Goal: Answer question/provide support

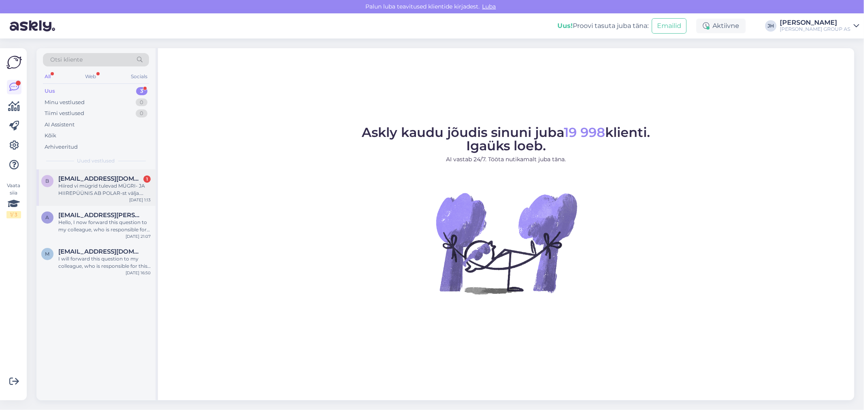
click at [93, 180] on span "[EMAIL_ADDRESS][DOMAIN_NAME]" at bounding box center [100, 178] width 84 height 7
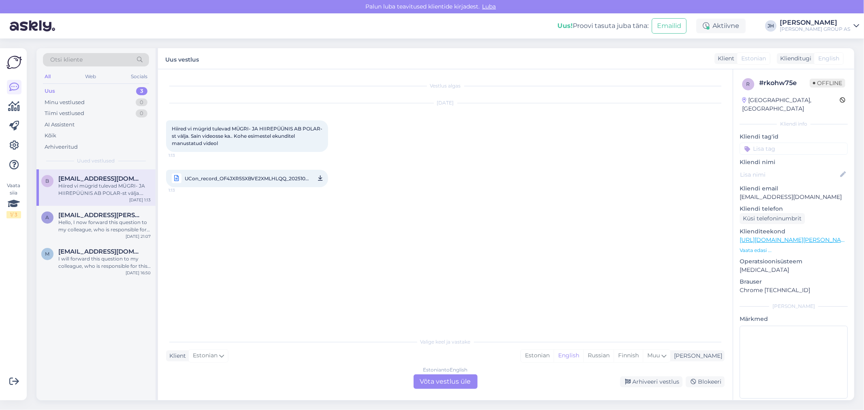
click at [317, 175] on link "UCon_record_OF4JXR5SXBVE2XMLHLQQ_20251002_000817__3_122_.mp4 1:13" at bounding box center [247, 178] width 162 height 17
click at [253, 176] on span "UCon_record_OF4JXR5SXBVE2XMLHLQQ_20251002_000817__3_122_.mp4" at bounding box center [247, 178] width 124 height 10
click at [267, 179] on span "UCon_record_OF4JXR5SXBVE2XMLHLQQ_20251002_000817__3_122_.mp4" at bounding box center [247, 178] width 124 height 10
click at [447, 381] on div "Estonian to English Võta vestlus üle" at bounding box center [446, 381] width 64 height 15
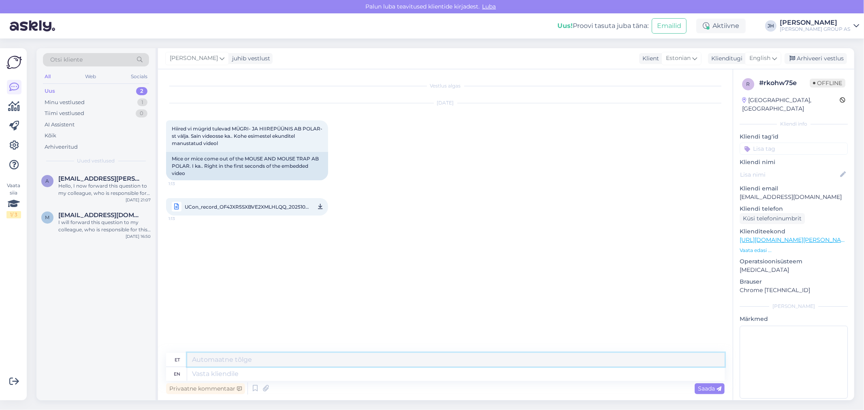
click at [199, 358] on textarea at bounding box center [455, 360] width 537 height 14
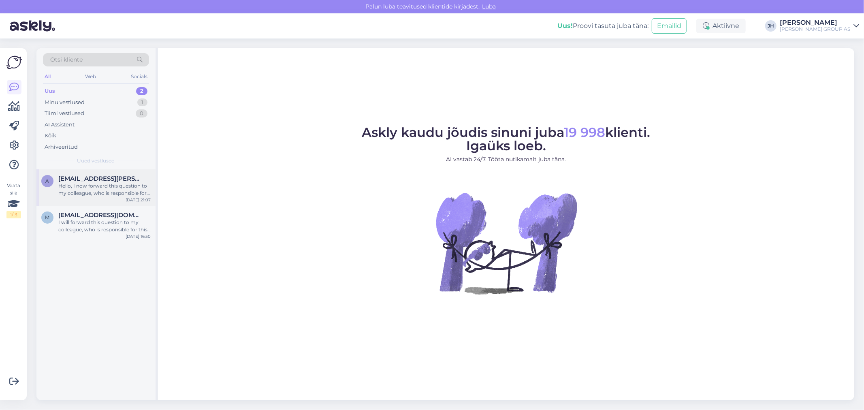
click at [83, 177] on span "[EMAIL_ADDRESS][PERSON_NAME][DOMAIN_NAME]" at bounding box center [100, 178] width 84 height 7
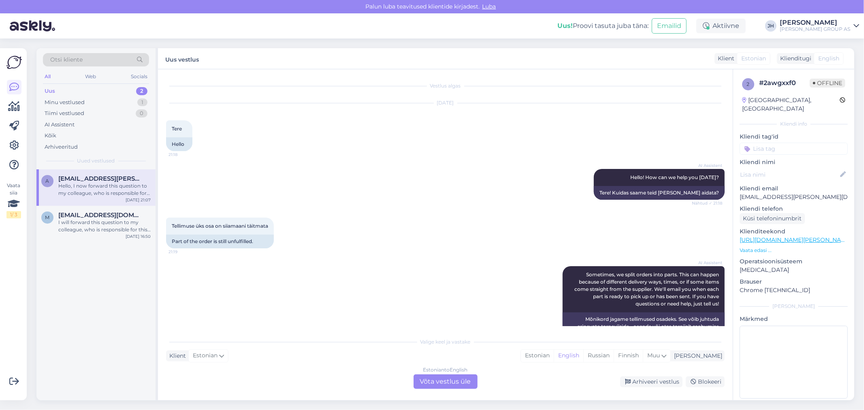
scroll to position [637, 0]
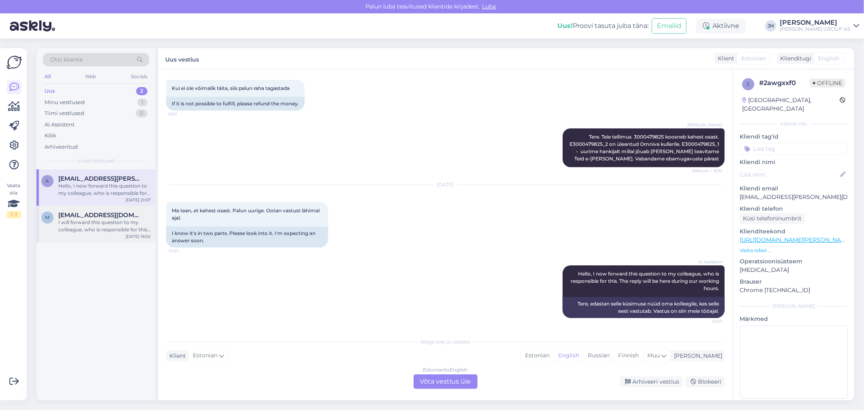
click at [99, 222] on div "I will forward this question to my colleague, who is responsible for this. The …" at bounding box center [104, 226] width 92 height 15
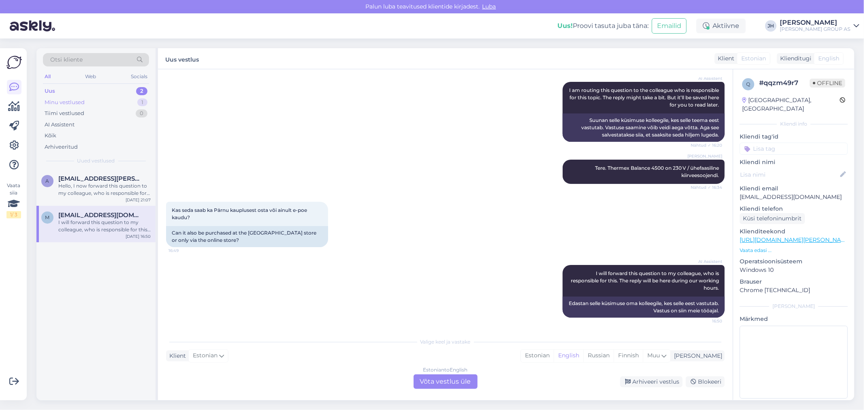
click at [64, 102] on div "Minu vestlused" at bounding box center [65, 102] width 40 height 8
click at [85, 184] on div "Hiired vi mügrid tulevad MÜGRI- JA HIIREPÜÜNIS AB POLAR-st välja. Sain videosse…" at bounding box center [104, 189] width 92 height 15
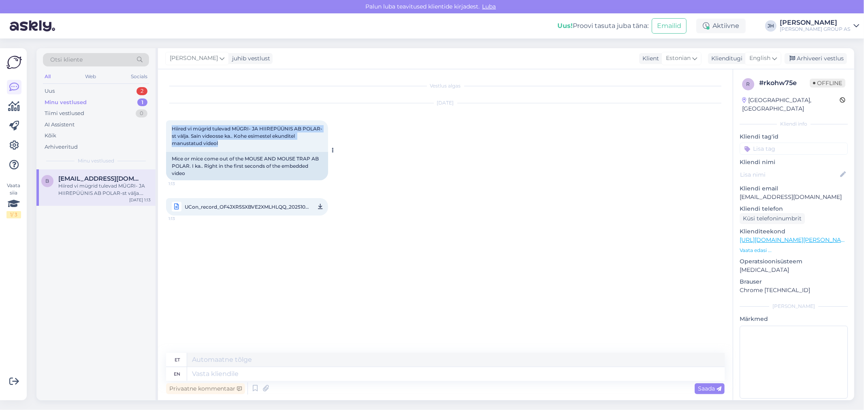
drag, startPoint x: 237, startPoint y: 144, endPoint x: 170, endPoint y: 123, distance: 70.6
click at [170, 123] on div "Hiired vi mügrid tulevad MÜGRI- JA HIIREPÜÜNIS AB POLAR-st välja. Sain videosse…" at bounding box center [247, 136] width 162 height 32
copy span "Hiired vi mügrid tulevad MÜGRI- JA HIIREPÜÜNIS AB POLAR-st välja. Sain videosse…"
click at [280, 205] on span "UCon_record_OF4JXR5SXBVE2XMLHLQQ_20251002_000817__3_122_.mp4" at bounding box center [247, 207] width 124 height 10
click at [237, 358] on textarea at bounding box center [455, 360] width 537 height 14
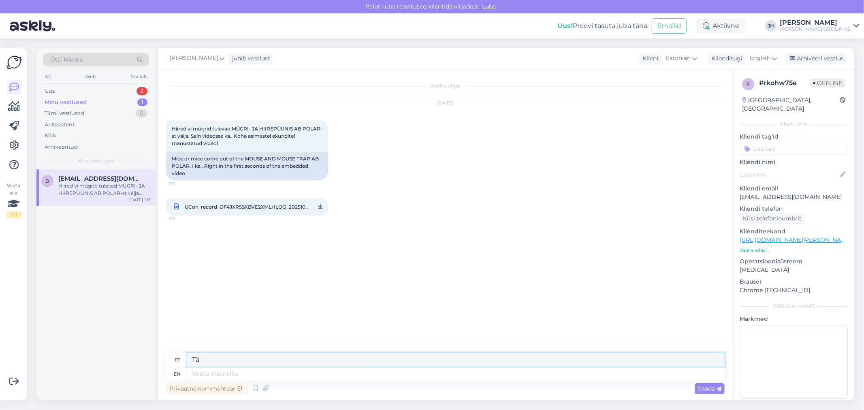
type textarea "T"
drag, startPoint x: 465, startPoint y: 361, endPoint x: 399, endPoint y: 355, distance: 65.9
click at [399, 355] on textarea "Tere. Täname, et pöördusite. Saadame video tootjale ja vastame tEILE E-[PERSON_…" at bounding box center [455, 360] width 537 height 14
drag, startPoint x: 468, startPoint y: 363, endPoint x: 187, endPoint y: 354, distance: 281.2
click at [187, 354] on textarea "Tere. Täname, et pöördusite. Saadame video tootjale ja vastame Teile e-[PERSON_…" at bounding box center [455, 360] width 537 height 14
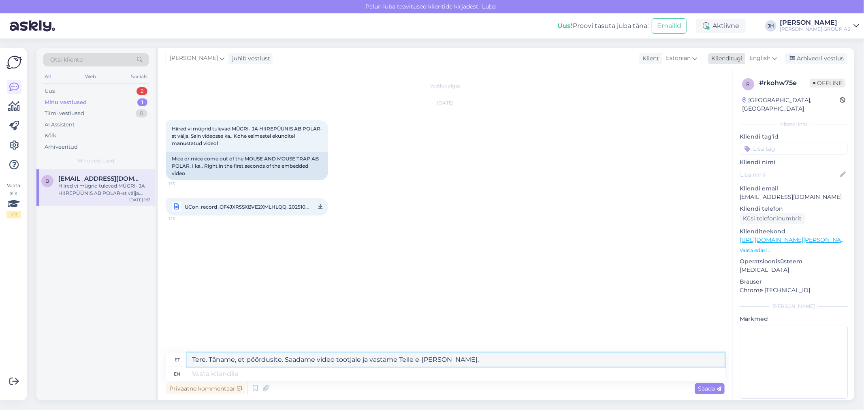
type textarea "Tere. Täname, et pöördusite. Saadame video tootjale ja vastame Teile e-[PERSON_…"
click at [774, 59] on icon at bounding box center [774, 58] width 5 height 9
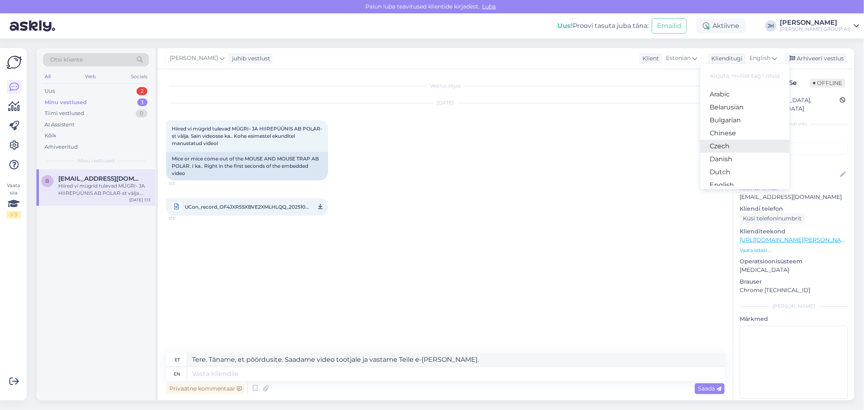
scroll to position [45, 0]
click at [742, 153] on link "Estonian" at bounding box center [744, 153] width 89 height 13
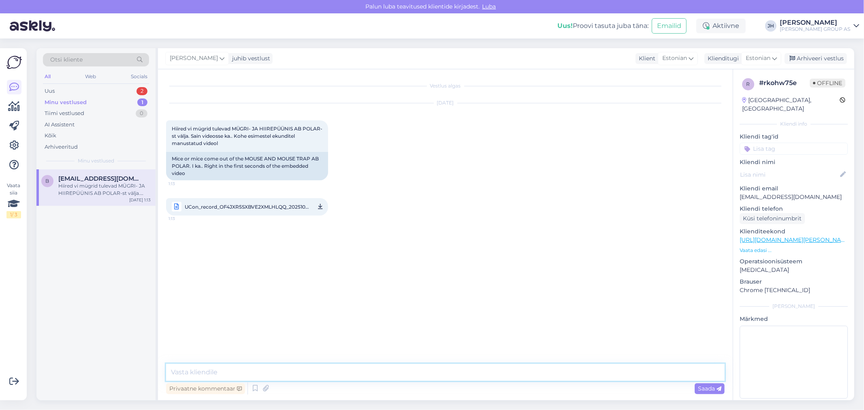
click at [208, 373] on textarea at bounding box center [445, 372] width 559 height 17
paste textarea "Tere. Täname, et pöördusite. Saadame video tootjale ja vastame Teile e-[PERSON_…"
type textarea "Tere. Täname, et pöördusite. Saadame video tootjale ja vastame Teile e-[PERSON_…"
click at [706, 389] on span "Saada" at bounding box center [709, 388] width 23 height 7
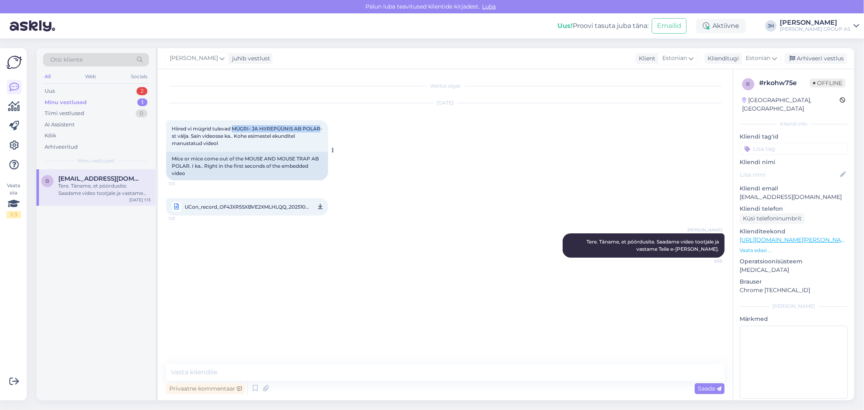
drag, startPoint x: 232, startPoint y: 126, endPoint x: 189, endPoint y: 135, distance: 44.2
click at [189, 135] on span "Hiired vi mügrid tulevad MÜGRI- JA HIIREPÜÜNIS AB POLAR-st välja. Sain videosse…" at bounding box center [247, 136] width 151 height 21
copy span "[PERSON_NAME] HIIREPÜÜNIS AB POLAR"
click at [246, 206] on span "UCon_record_OF4JXR5SXBVE2XMLHLQQ_20251002_000817__3_122_.mp4" at bounding box center [247, 207] width 124 height 10
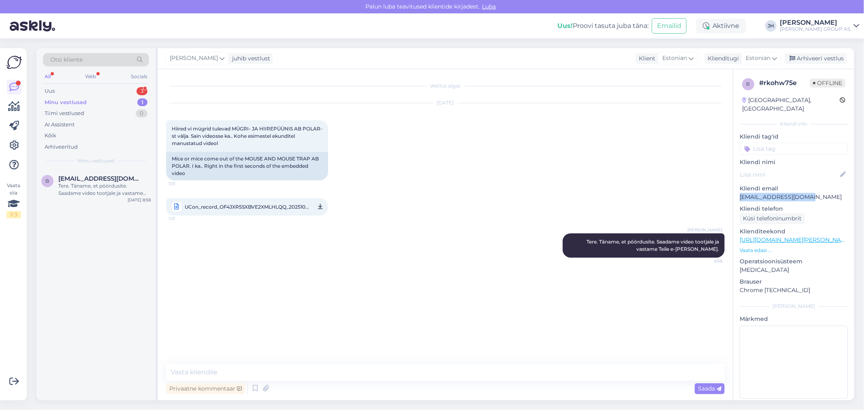
drag, startPoint x: 816, startPoint y: 191, endPoint x: 739, endPoint y: 189, distance: 77.0
click at [739, 189] on div "r # rkohw75e Offline [GEOGRAPHIC_DATA], [GEOGRAPHIC_DATA] info Kliendi tag'id K…" at bounding box center [793, 239] width 121 height 341
copy p "[EMAIL_ADDRESS][DOMAIN_NAME]"
click at [51, 92] on div "Uus" at bounding box center [50, 91] width 10 height 8
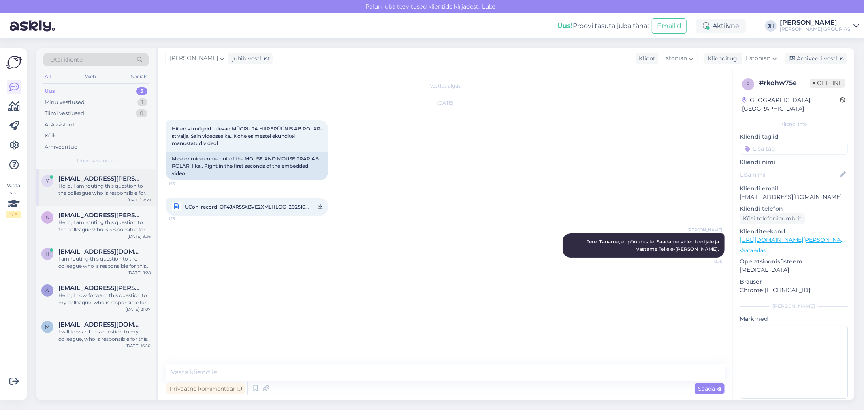
click at [95, 185] on div "Hello, I am routing this question to the colleague who is responsible for this …" at bounding box center [104, 189] width 92 height 15
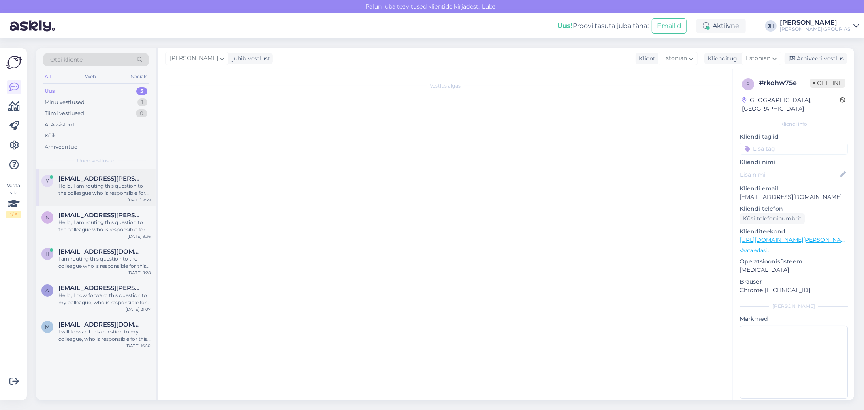
scroll to position [147, 0]
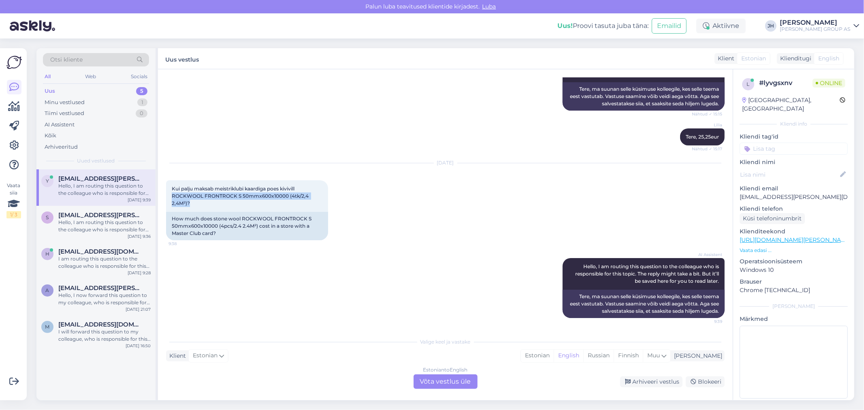
drag, startPoint x: 194, startPoint y: 203, endPoint x: 164, endPoint y: 196, distance: 30.4
click at [164, 196] on div "Vestlus algas [DATE] Mis hinnaga [PERSON_NAME] osta meistriklubi kaardiga PUITF…" at bounding box center [445, 234] width 575 height 331
copy span "ROCKWOOL FRONTROCK S 50mmx600x10000 (4tk/2,4 2,4M²)?"
click at [230, 203] on div "Kui palju maksab meistriklubi kaardiga poes kivivill ROCKWOOL FRONTROCK S 50mmx…" at bounding box center [247, 196] width 162 height 32
click at [228, 199] on div "Kui palju maksab meistriklubi kaardiga poes kivivill ROCKWOOL FRONTROCK S 50mmx…" at bounding box center [247, 196] width 162 height 32
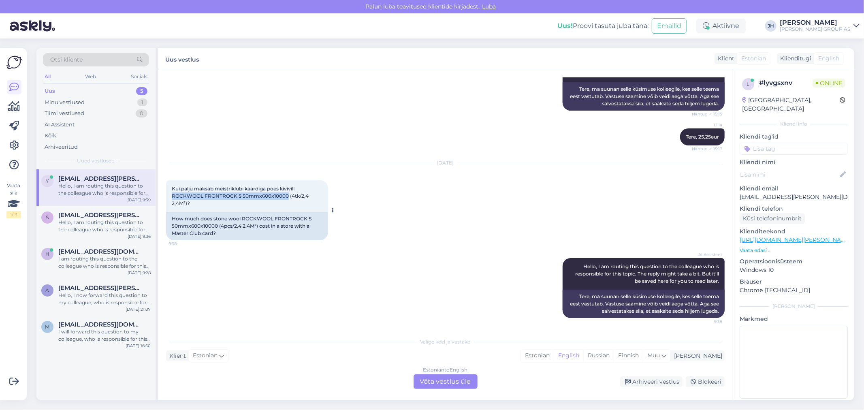
drag, startPoint x: 287, startPoint y: 195, endPoint x: 172, endPoint y: 192, distance: 114.7
click at [172, 192] on span "Kui palju maksab meistriklubi kaardiga poes kivivill ROCKWOOL FRONTROCK S 50mmx…" at bounding box center [241, 196] width 138 height 21
copy span "ROCKWOOL FRONTROCK S 50mmx600x10000"
click at [439, 383] on div "Estonian to English Võta vestlus üle" at bounding box center [446, 381] width 64 height 15
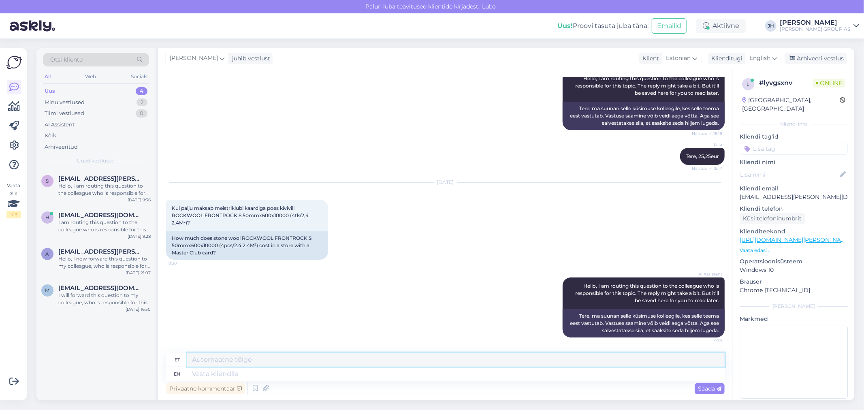
drag, startPoint x: 211, startPoint y: 357, endPoint x: 215, endPoint y: 355, distance: 4.5
click at [211, 358] on textarea at bounding box center [455, 360] width 537 height 14
drag, startPoint x: 240, startPoint y: 358, endPoint x: 181, endPoint y: 358, distance: 58.7
click at [181, 358] on div "et Kohapeal 11.39" at bounding box center [445, 360] width 559 height 14
type textarea "Kohapeal 11.39"
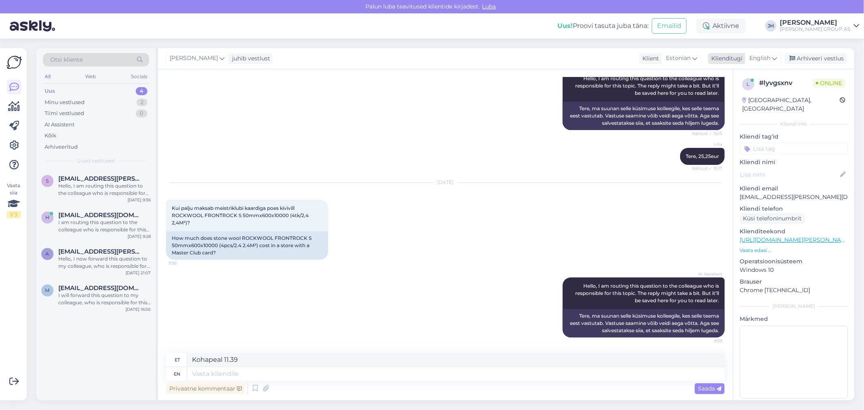
click at [774, 57] on icon at bounding box center [774, 58] width 5 height 9
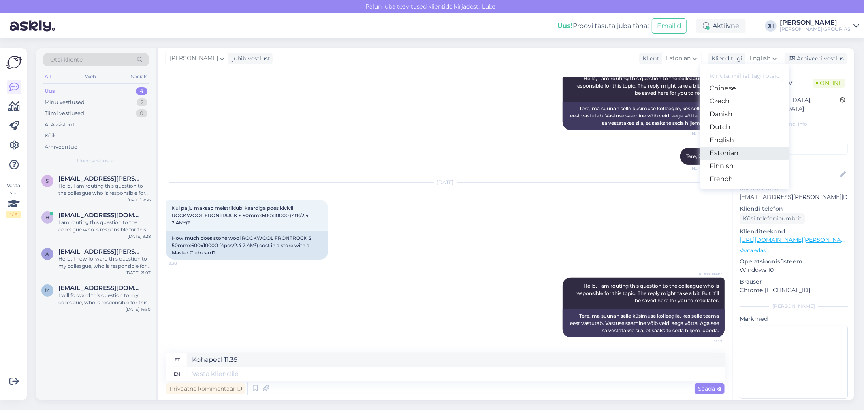
click at [722, 151] on link "Estonian" at bounding box center [744, 153] width 89 height 13
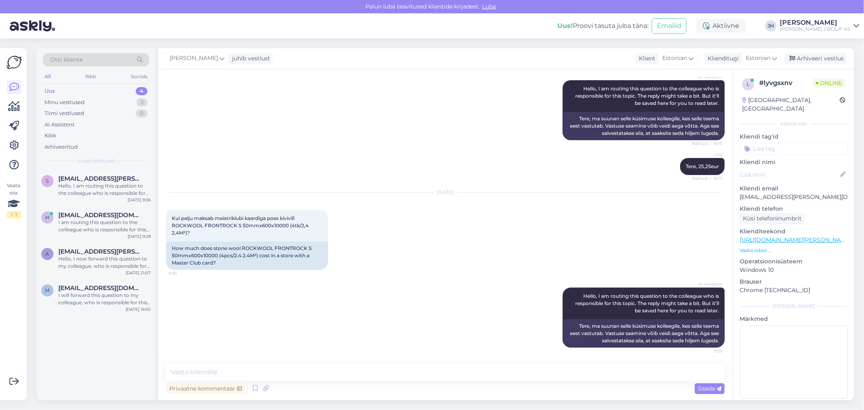
scroll to position [117, 0]
click at [198, 375] on textarea at bounding box center [445, 372] width 559 height 17
paste textarea "Kohapeal 11.39"
type textarea "Kohapeal 11.39"
click at [707, 388] on span "Saada" at bounding box center [709, 388] width 23 height 7
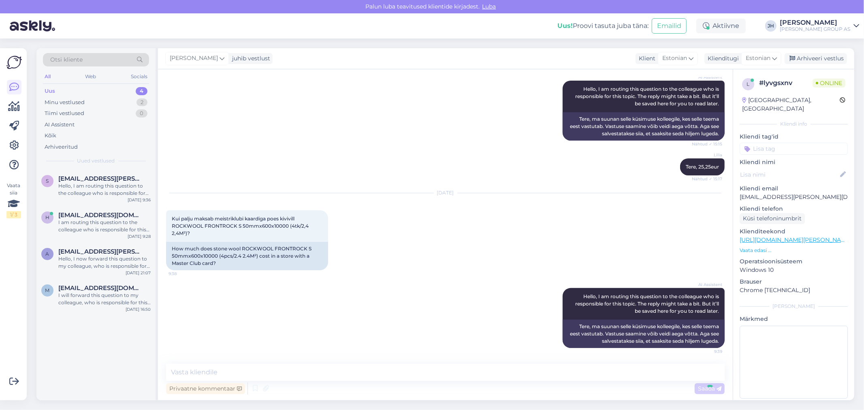
scroll to position [152, 0]
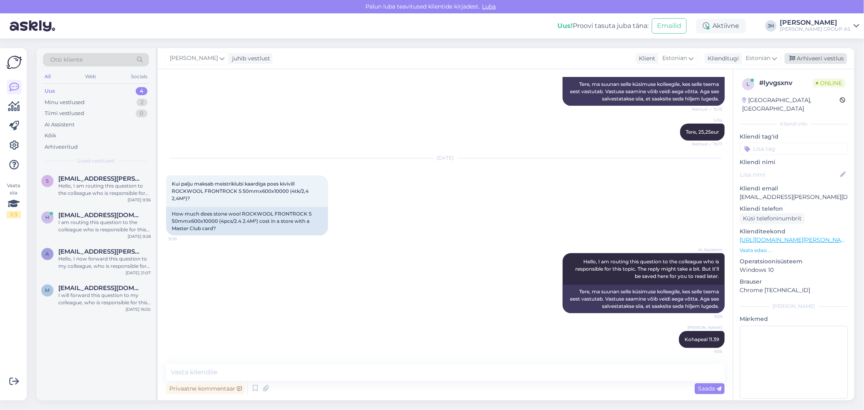
click at [817, 57] on div "Arhiveeri vestlus" at bounding box center [816, 58] width 62 height 11
click at [76, 186] on div "Hello, I am routing this question to the colleague who is responsible for this …" at bounding box center [104, 189] width 92 height 15
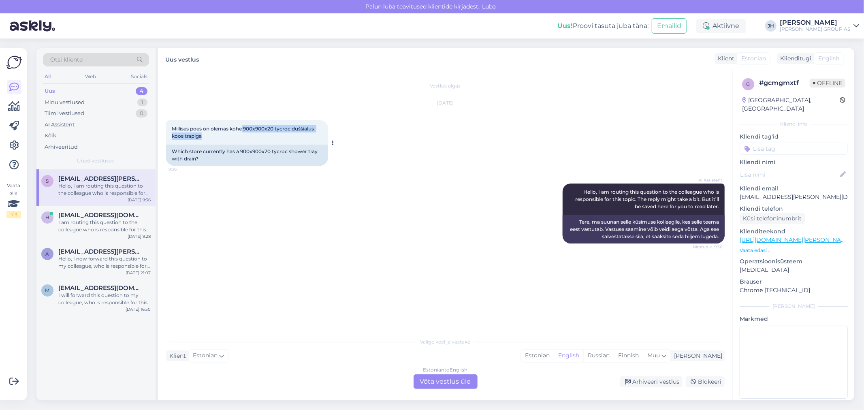
drag, startPoint x: 201, startPoint y: 134, endPoint x: 243, endPoint y: 126, distance: 43.4
click at [243, 126] on span "Millises poes on olemas kohe 900x900x20 tycroc duššialus koos trapiga" at bounding box center [243, 132] width 143 height 13
click at [296, 139] on div "Millises poes on olemas kohe 900x900x20 tycroc duššialus koos trapiga 9:36" at bounding box center [247, 132] width 162 height 24
drag, startPoint x: 275, startPoint y: 128, endPoint x: 320, endPoint y: 133, distance: 44.9
click at [320, 133] on div "Millises poes on olemas kohe 900x900x20 tycroc duššialus koos trapiga 9:36" at bounding box center [247, 132] width 162 height 24
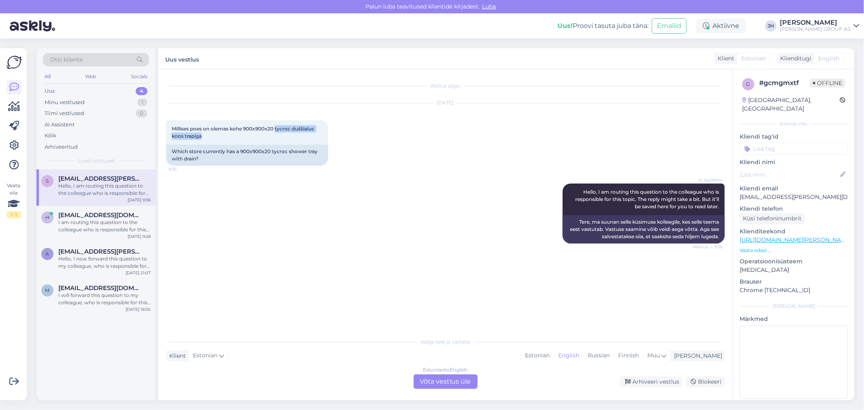
copy span "tycroc duššialus koos trapiga"
click at [444, 379] on div "Estonian to English Võta vestlus üle" at bounding box center [446, 381] width 64 height 15
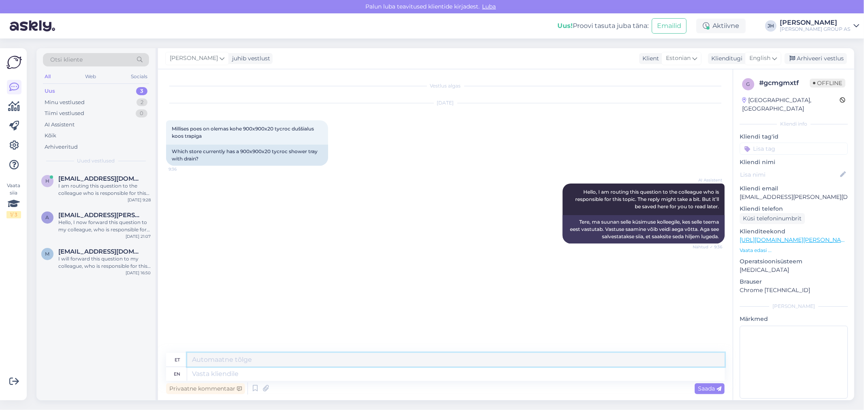
click at [261, 360] on textarea at bounding box center [455, 360] width 537 height 14
click at [776, 56] on icon at bounding box center [774, 58] width 5 height 9
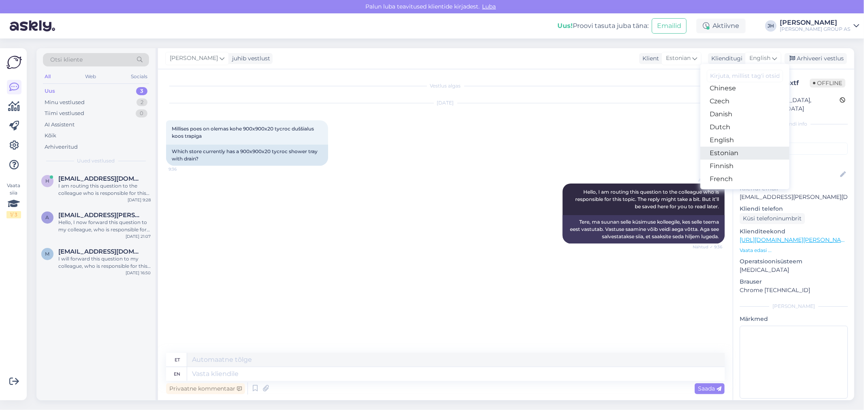
drag, startPoint x: 736, startPoint y: 151, endPoint x: 723, endPoint y: 160, distance: 15.3
click at [736, 151] on link "Estonian" at bounding box center [744, 153] width 89 height 13
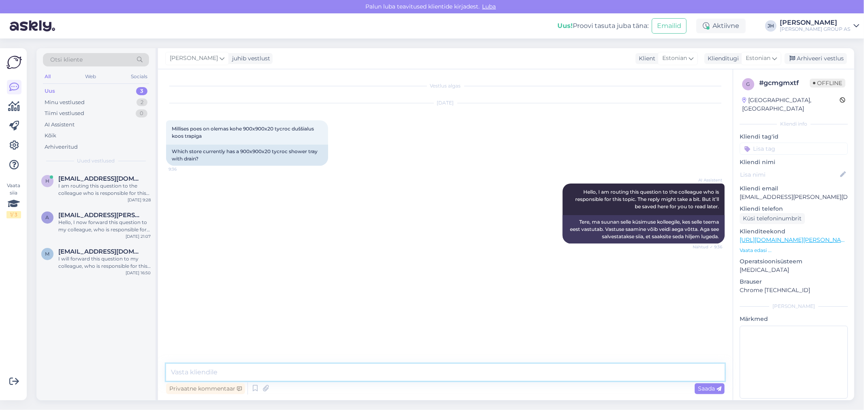
click at [189, 371] on textarea at bounding box center [445, 372] width 559 height 17
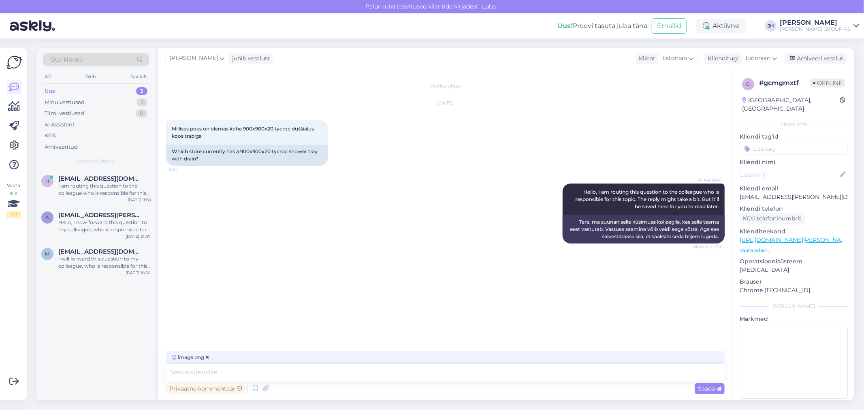
click at [708, 386] on span "Saada" at bounding box center [709, 388] width 23 height 7
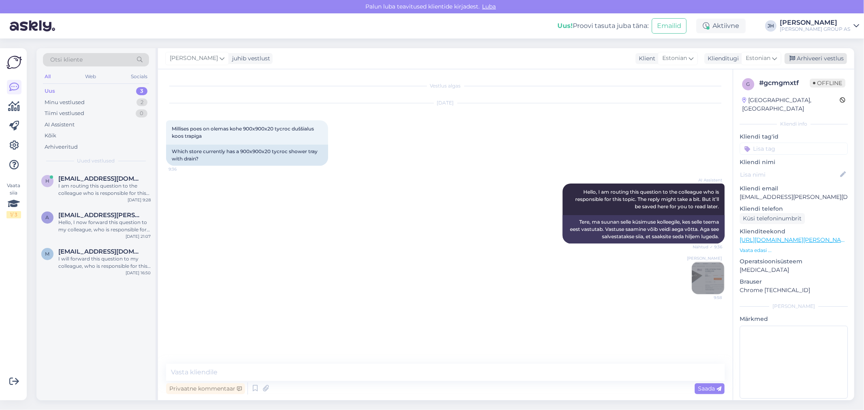
click at [819, 57] on div "Arhiveeri vestlus" at bounding box center [816, 58] width 62 height 11
click at [78, 180] on span "[EMAIL_ADDRESS][DOMAIN_NAME]" at bounding box center [100, 178] width 84 height 7
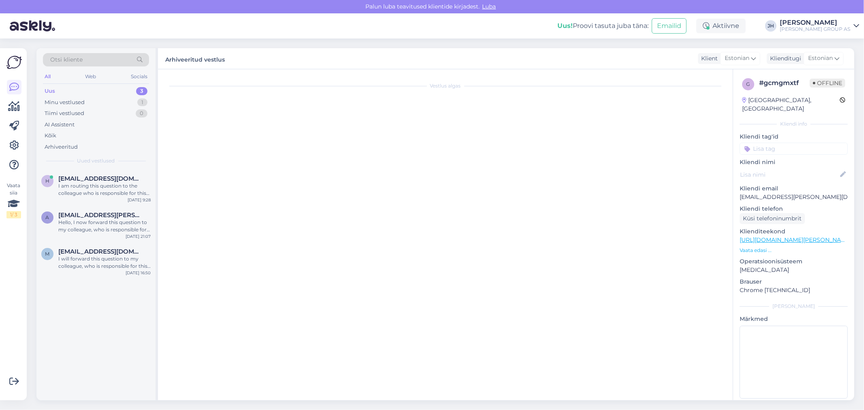
scroll to position [38, 0]
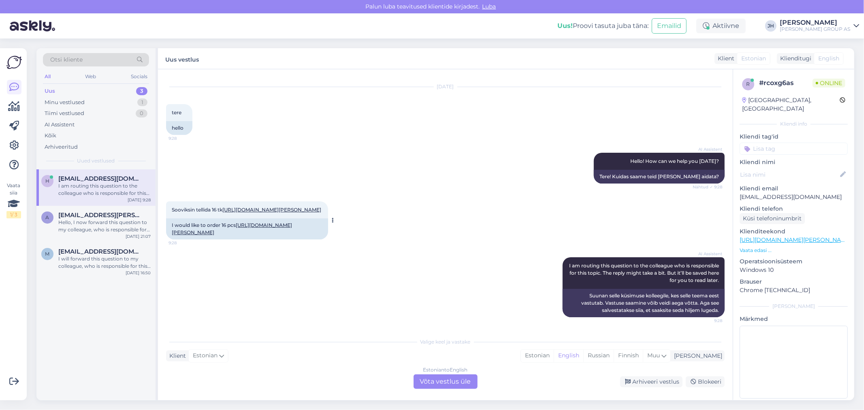
click at [222, 207] on link "[URL][DOMAIN_NAME][PERSON_NAME]" at bounding box center [271, 210] width 99 height 6
click at [451, 377] on div "Estonian to English Võta vestlus üle" at bounding box center [446, 381] width 64 height 15
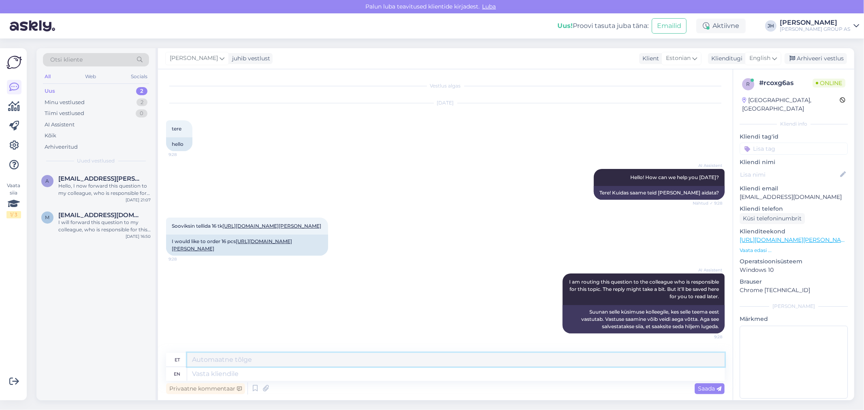
click at [231, 358] on textarea at bounding box center [455, 360] width 537 height 14
drag, startPoint x: 376, startPoint y: 357, endPoint x: 173, endPoint y: 355, distance: 203.3
click at [173, 355] on div "et Tere. Hetkel maksimaalselt e-poes on võimalik osta 8 tk." at bounding box center [445, 360] width 559 height 14
type textarea "Tere. Hetkel maksimaalselt e-poes on võimalik osta 8 tk."
click at [774, 55] on icon at bounding box center [774, 58] width 5 height 9
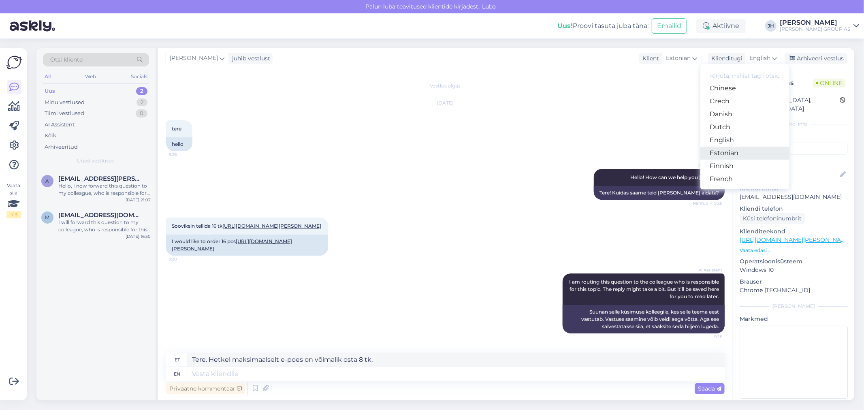
click at [735, 149] on link "Estonian" at bounding box center [744, 153] width 89 height 13
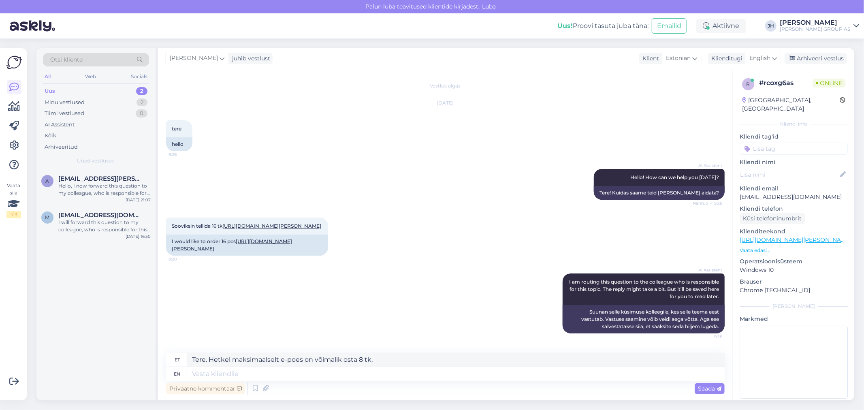
scroll to position [7, 0]
click at [255, 372] on textarea at bounding box center [445, 372] width 559 height 17
paste textarea "Tere. Hetkel maksimaalselt e-poes on võimalik osta 8 tk."
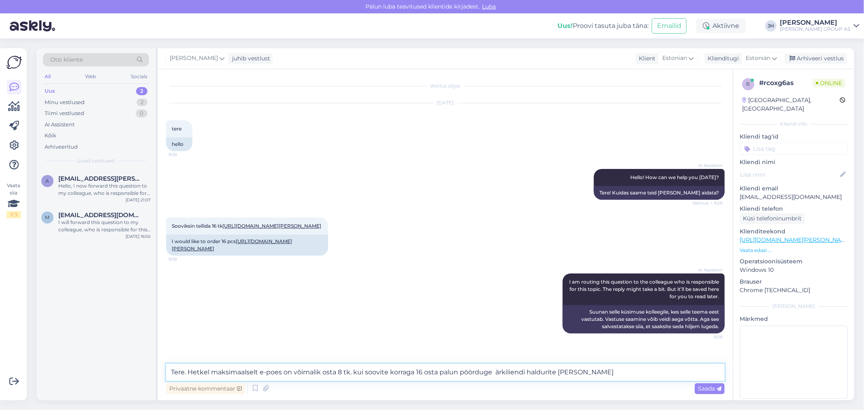
click at [500, 370] on textarea "Tere. Hetkel maksimaalselt e-poes on võimalik osta 8 tk. kui soovite korraga 16…" at bounding box center [445, 372] width 559 height 17
click at [581, 374] on textarea "Tere. Hetkel maksimaalselt e-poes on võimalik osta 8 tk. kui soovite korraga 16…" at bounding box center [445, 372] width 559 height 17
click at [509, 370] on textarea "Tere. Hetkel maksimaalselt e-poes on võimalik osta 8 tk. kui soovite korraga 16…" at bounding box center [445, 372] width 559 height 17
click at [578, 372] on textarea "Tere. Hetkel maksimaalselt e-poes on võimalik osta 8 tk. kui soovite korraga 16…" at bounding box center [445, 372] width 559 height 17
paste textarea "[URL][DOMAIN_NAME][PERSON_NAME]"
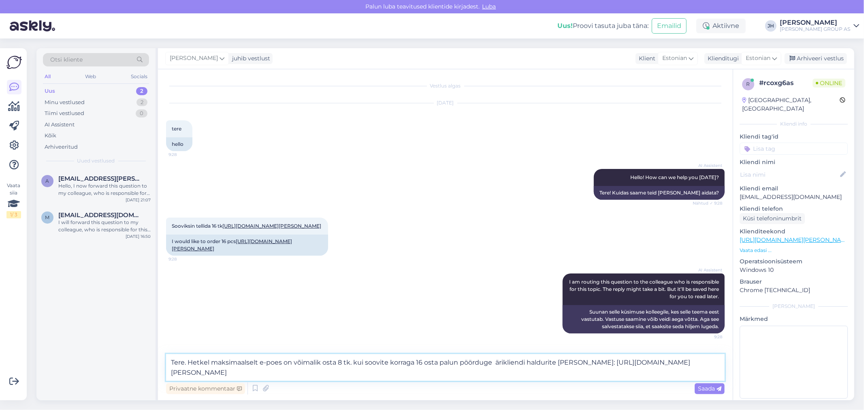
scroll to position [17, 0]
drag, startPoint x: 245, startPoint y: 369, endPoint x: 173, endPoint y: 357, distance: 72.7
click at [173, 357] on textarea "Tere. Hetkel maksimaalselt e-poes on võimalik osta 8 tk. kui soovite korraga 16…" at bounding box center [445, 367] width 559 height 27
click at [245, 371] on textarea "Tere. Hetkel maksimaalselt e-poes on võimalik osta 8 tk. kui soovite korraga 16…" at bounding box center [445, 367] width 559 height 27
drag, startPoint x: 239, startPoint y: 373, endPoint x: 157, endPoint y: 358, distance: 83.6
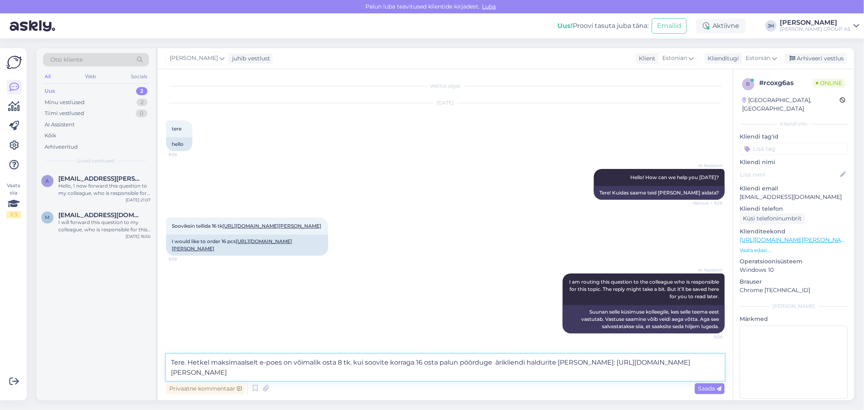
click at [157, 358] on div "Otsi kliente All Web Socials Uus 2 Minu vestlused 2 Tiimi vestlused 0 AI Assist…" at bounding box center [445, 224] width 818 height 352
click at [230, 371] on textarea "Tere. Hetkel maksimaalselt e-poes on võimalik osta 8 tk. kui soovite korraga 16…" at bounding box center [445, 367] width 559 height 27
type textarea "Tere. Hetkel maksimaalselt e-poes on võimalik osta 8 tk. kui soovite korraga 16…"
click at [714, 386] on span "Saada" at bounding box center [709, 388] width 23 height 7
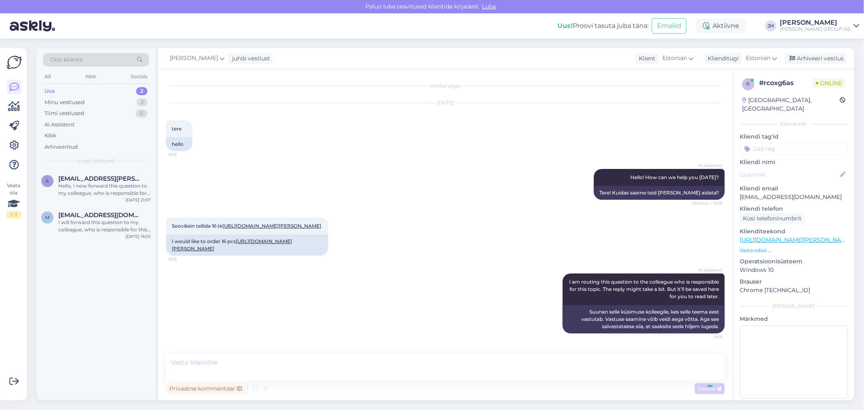
scroll to position [64, 0]
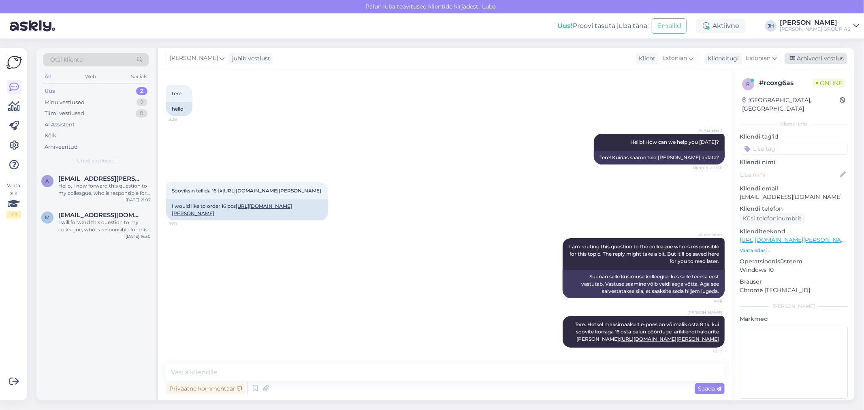
click at [826, 60] on div "Arhiveeri vestlus" at bounding box center [816, 58] width 62 height 11
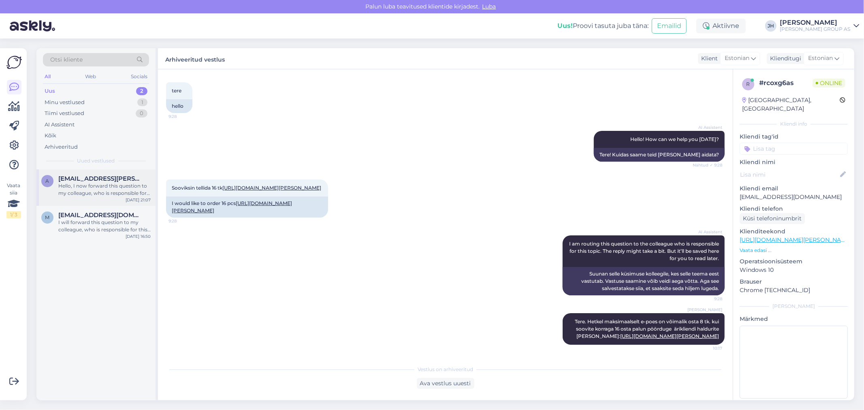
click at [92, 184] on div "Hello, I now forward this question to my colleague, who is responsible for this…" at bounding box center [104, 189] width 92 height 15
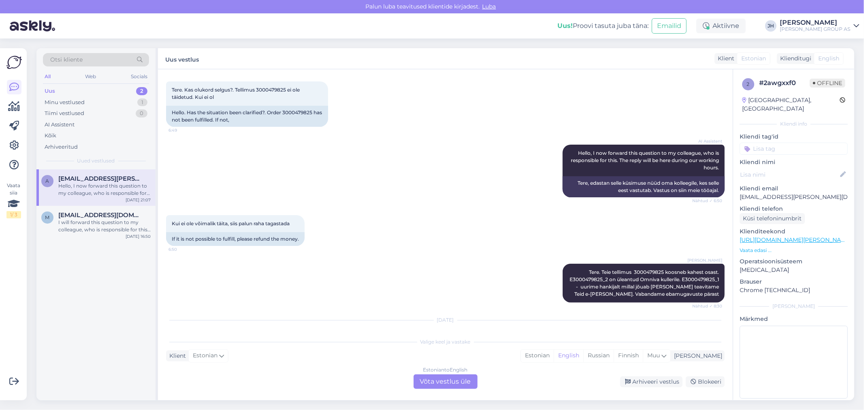
scroll to position [547, 0]
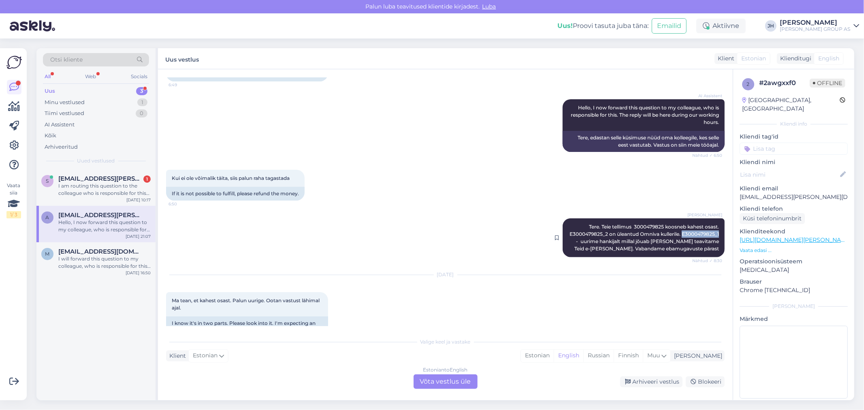
drag, startPoint x: 614, startPoint y: 234, endPoint x: 574, endPoint y: 232, distance: 40.1
click at [574, 232] on div "[PERSON_NAME] Tere. Teie tellimus 3000479825 koosneb kahest osast. E3000479825_…" at bounding box center [644, 237] width 162 height 39
copy span "E3000479825_1"
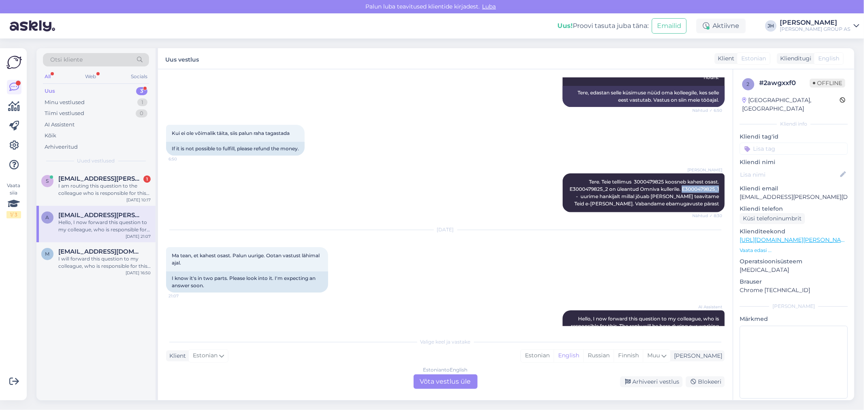
scroll to position [637, 0]
